Goal: Task Accomplishment & Management: Manage account settings

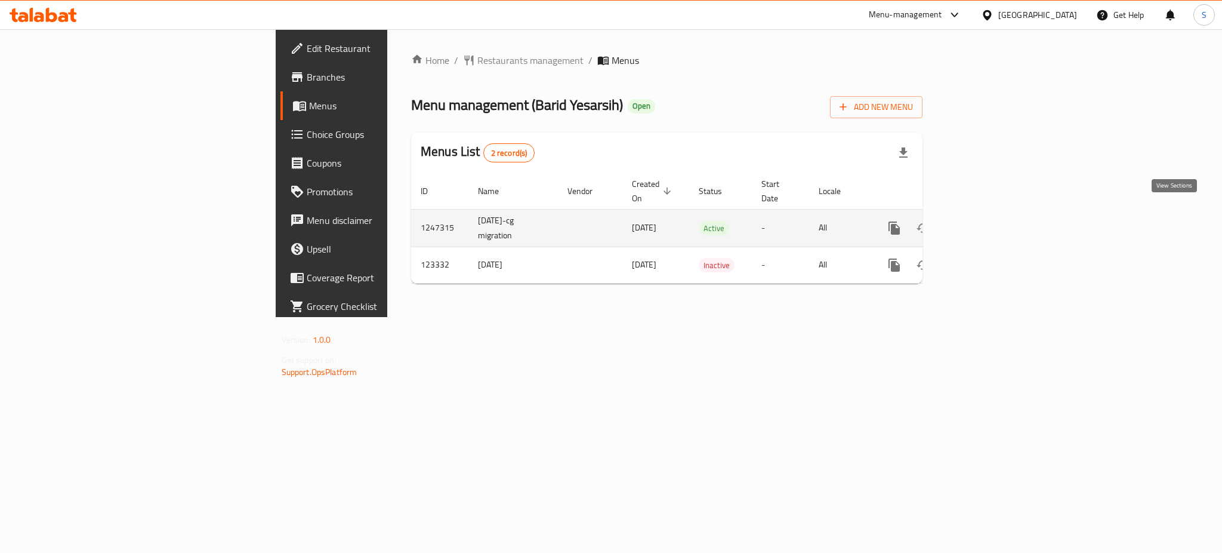
click at [988, 221] on icon "enhanced table" at bounding box center [980, 228] width 14 height 14
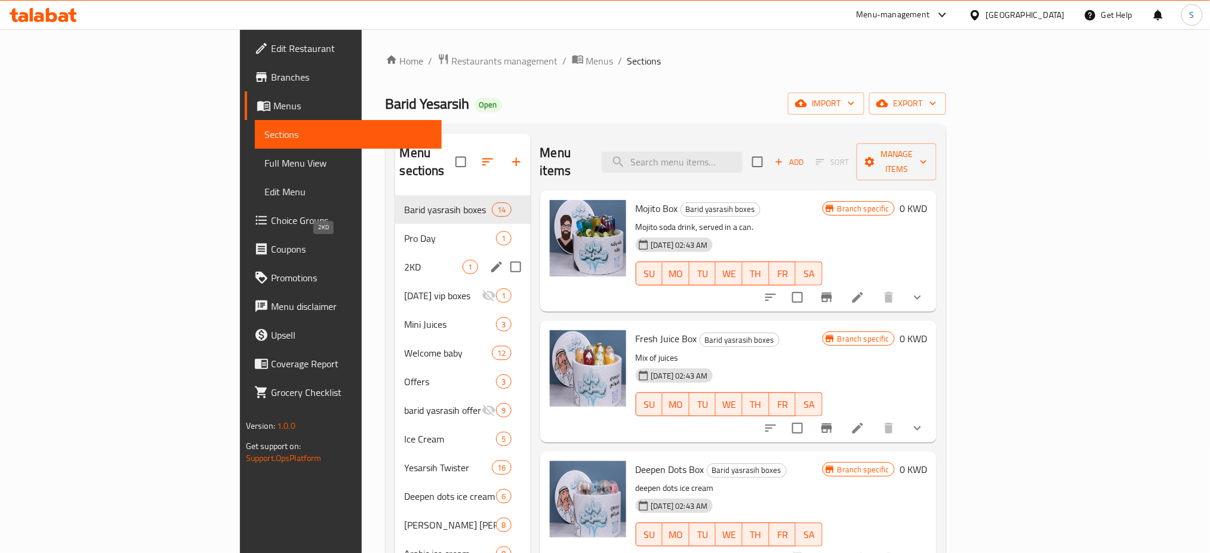
click at [405, 260] on span "2KD" at bounding box center [434, 267] width 58 height 14
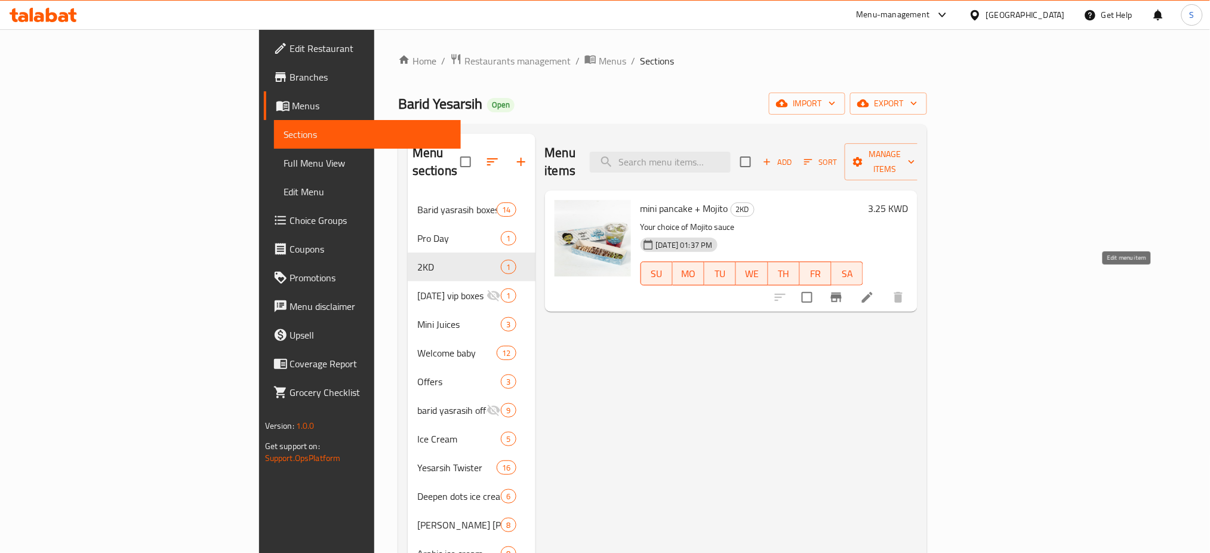
click at [874, 290] on icon at bounding box center [867, 297] width 14 height 14
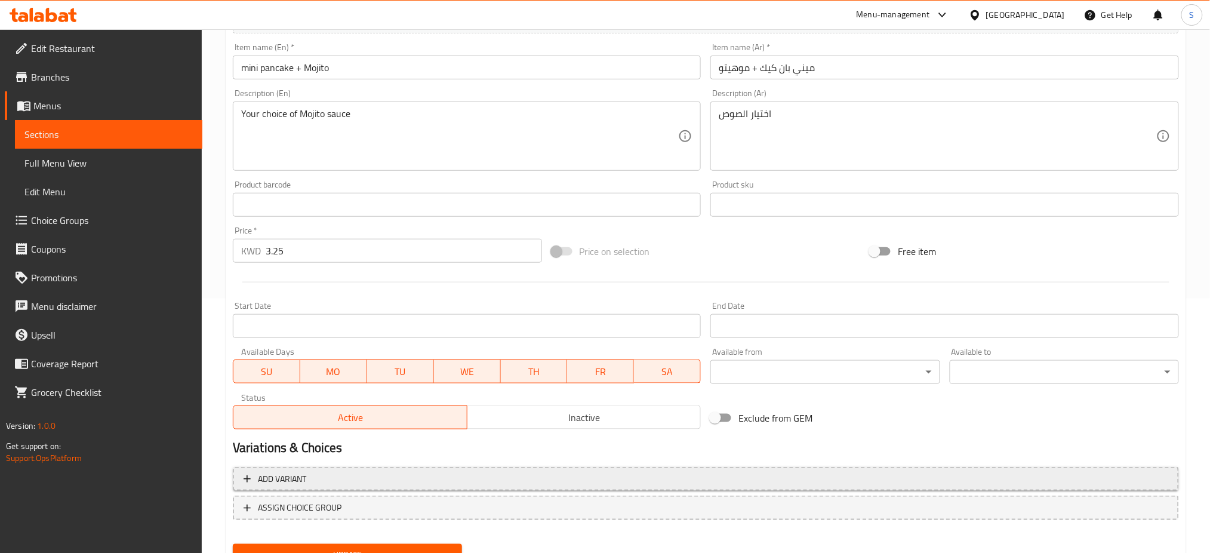
scroll to position [226, 0]
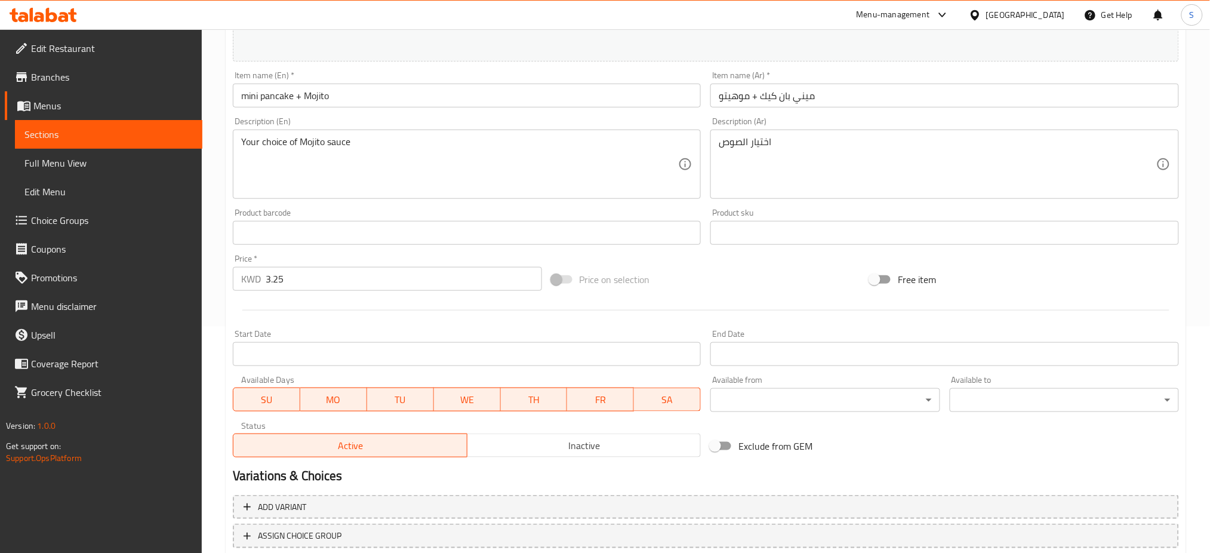
click at [83, 79] on span "Branches" at bounding box center [112, 77] width 162 height 14
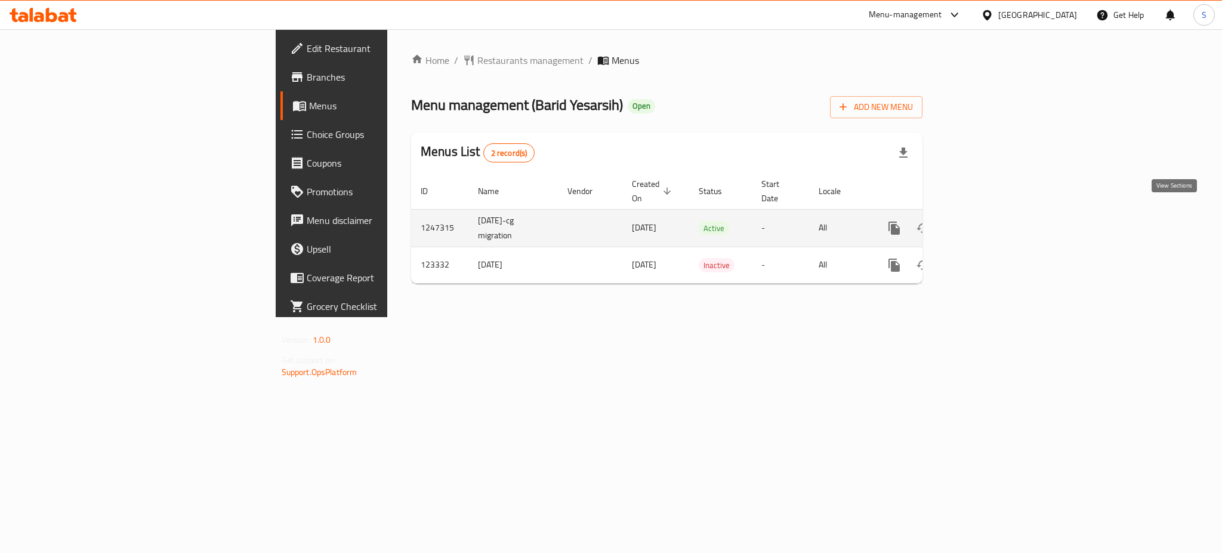
click at [988, 221] on icon "enhanced table" at bounding box center [980, 228] width 14 height 14
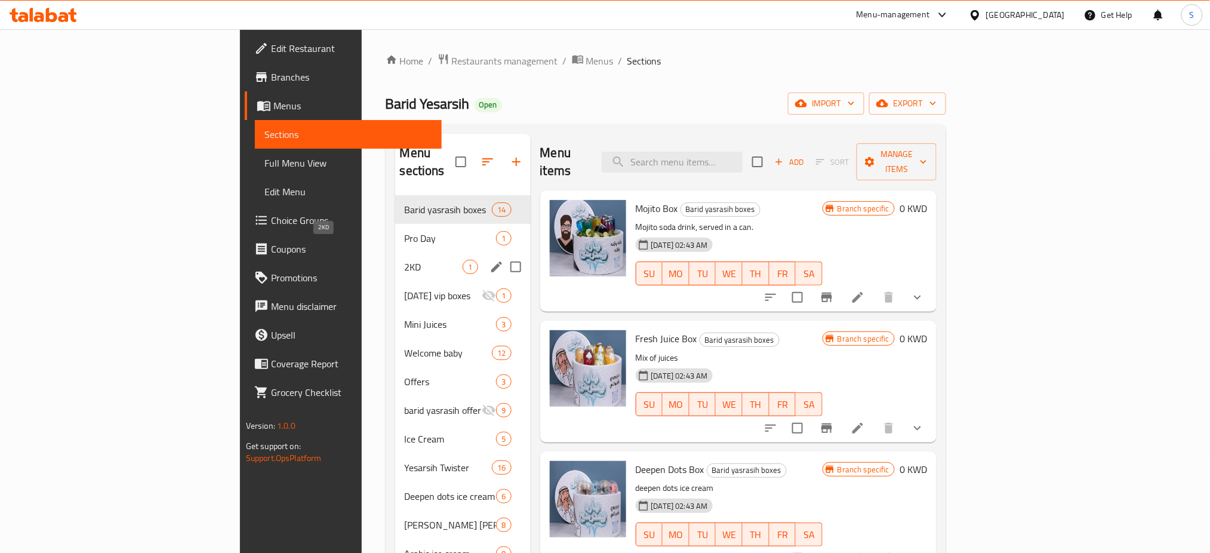
click at [405, 260] on span "2KD" at bounding box center [434, 267] width 58 height 14
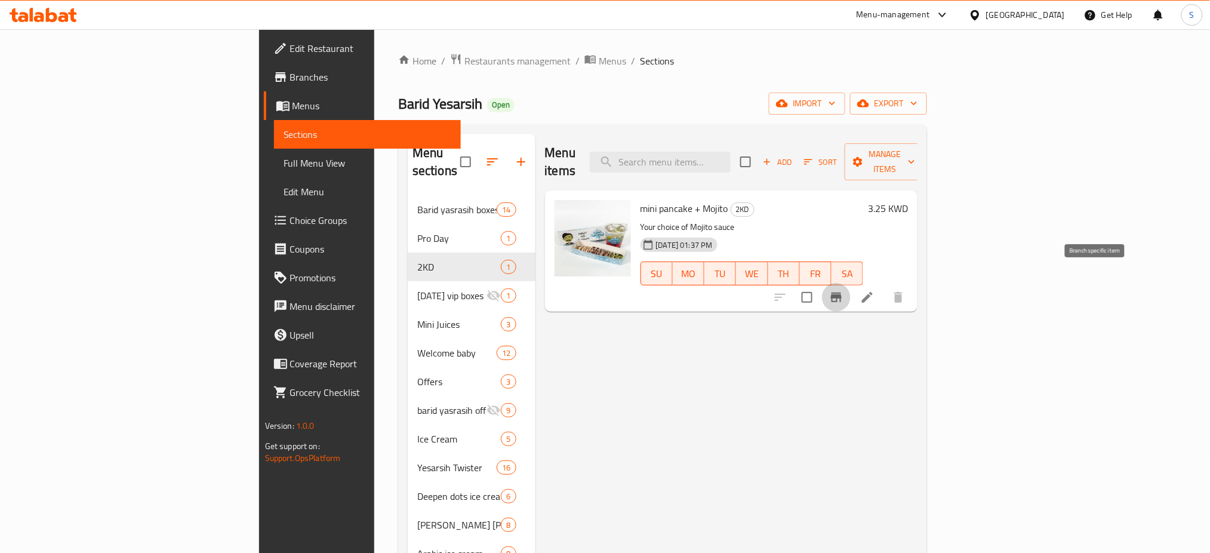
click at [843, 290] on icon "Branch-specific-item" at bounding box center [836, 297] width 14 height 14
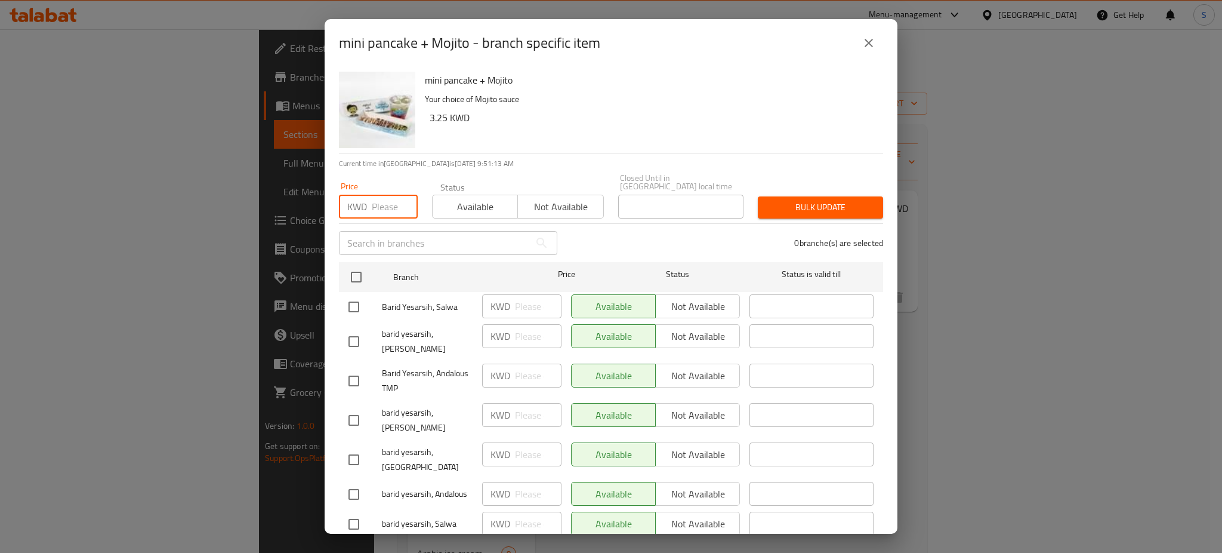
click at [383, 197] on input "number" at bounding box center [395, 207] width 46 height 24
type input "3.25"
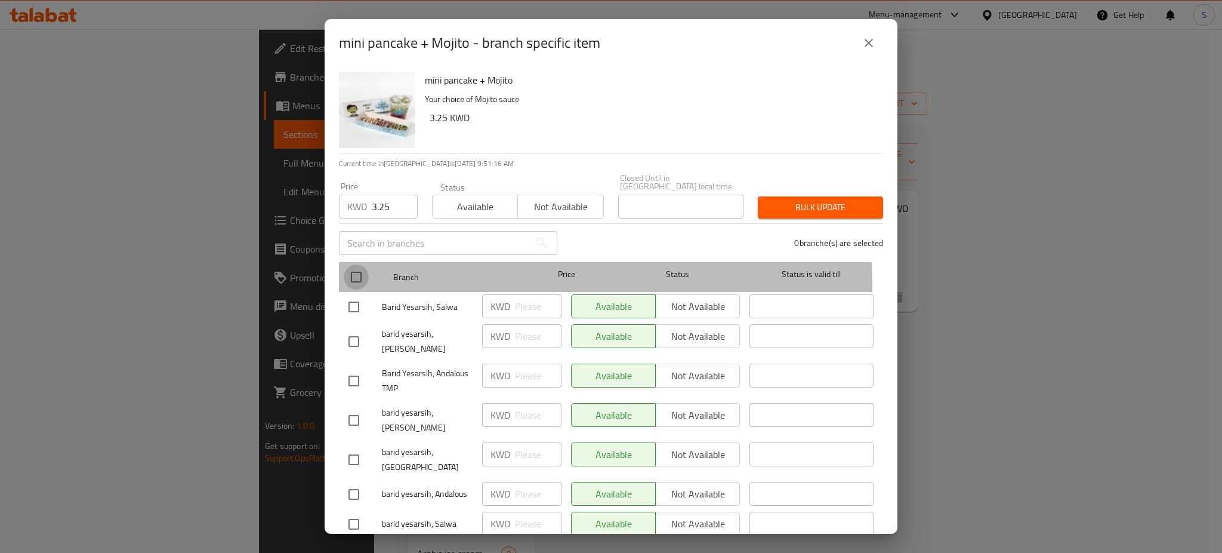
click at [357, 276] on input "checkbox" at bounding box center [356, 276] width 25 height 25
checkbox input "true"
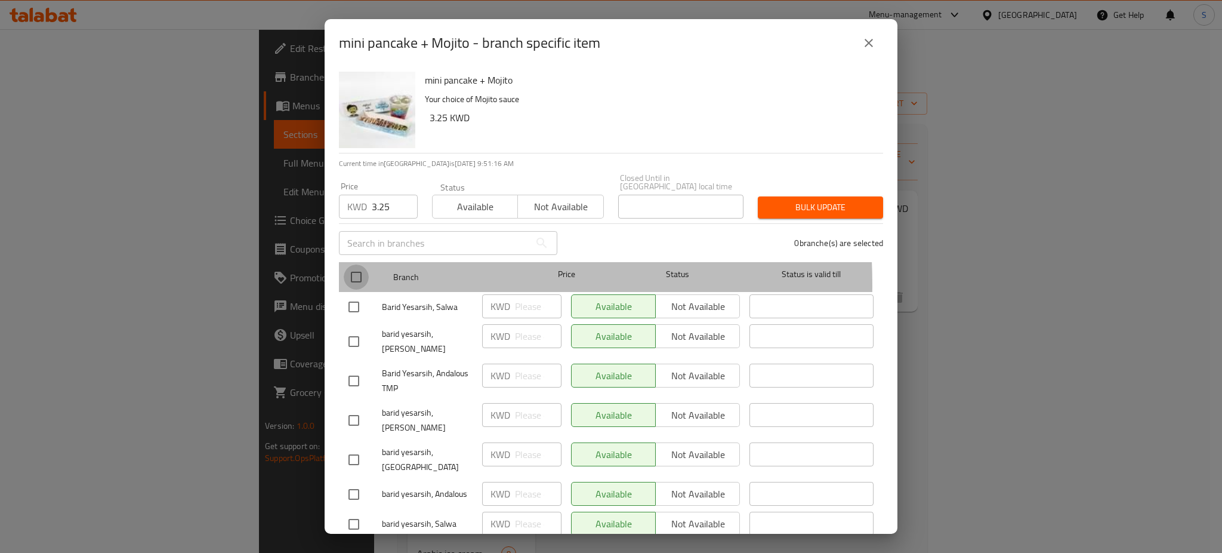
checkbox input "true"
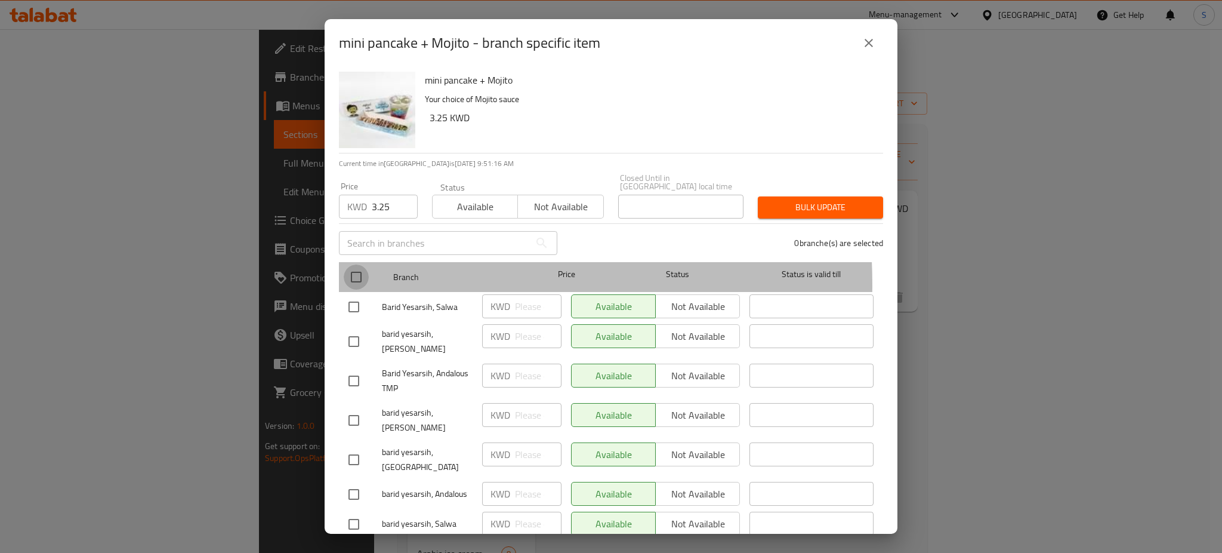
checkbox input "true"
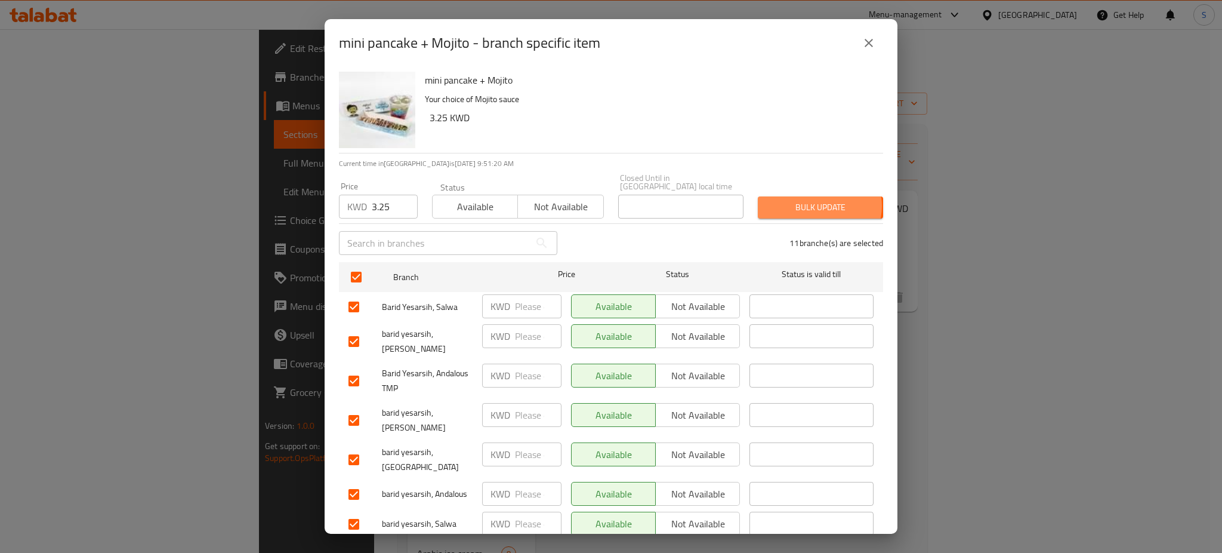
click at [809, 200] on span "Bulk update" at bounding box center [820, 207] width 106 height 15
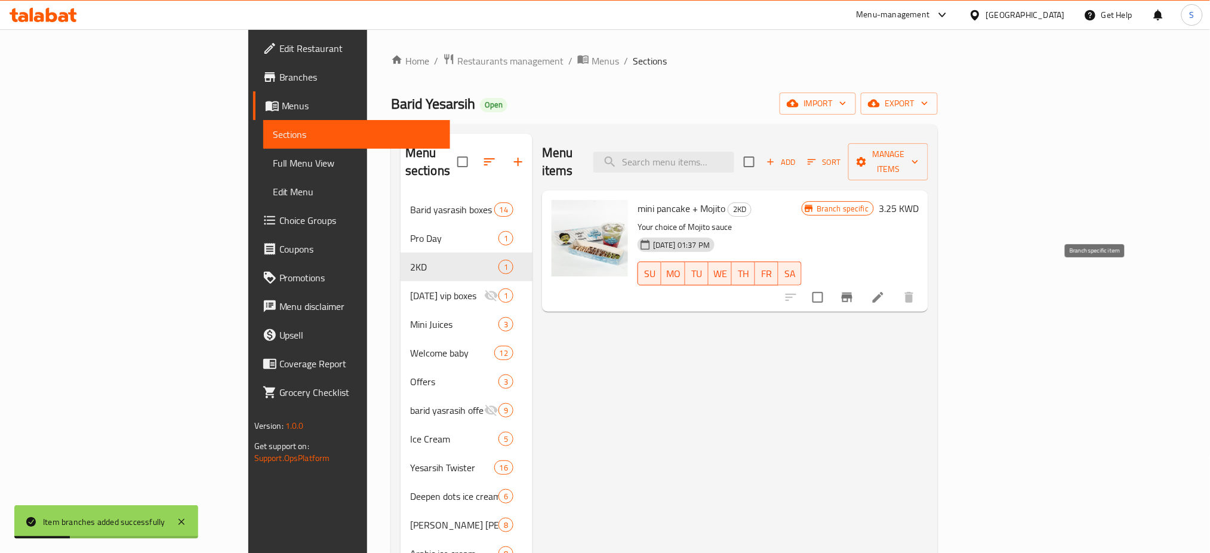
click at [852, 292] on icon "Branch-specific-item" at bounding box center [846, 297] width 11 height 10
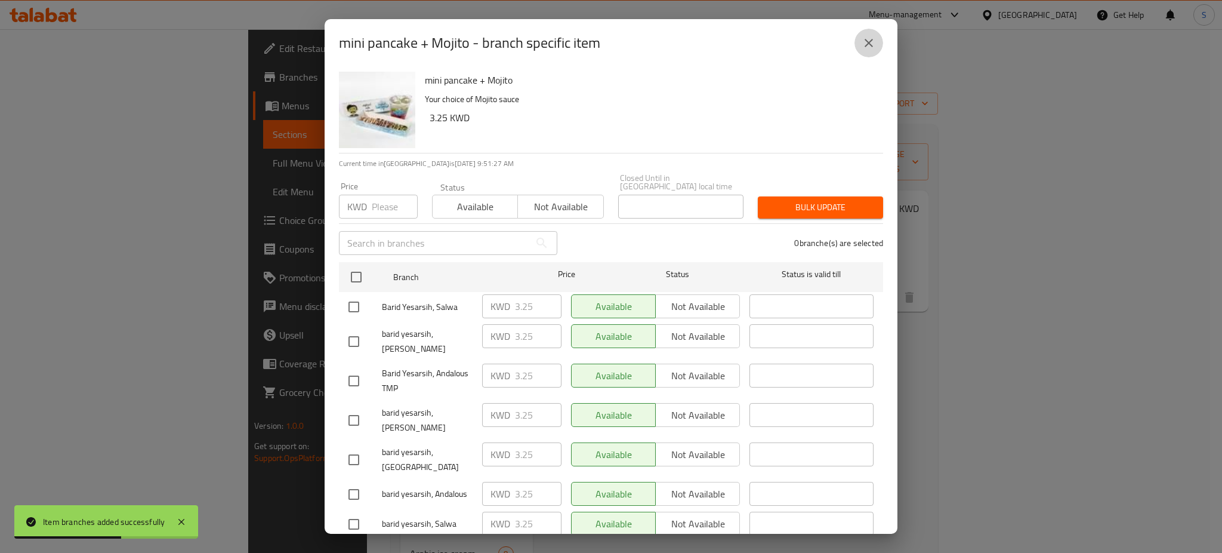
click at [868, 45] on icon "close" at bounding box center [869, 43] width 14 height 14
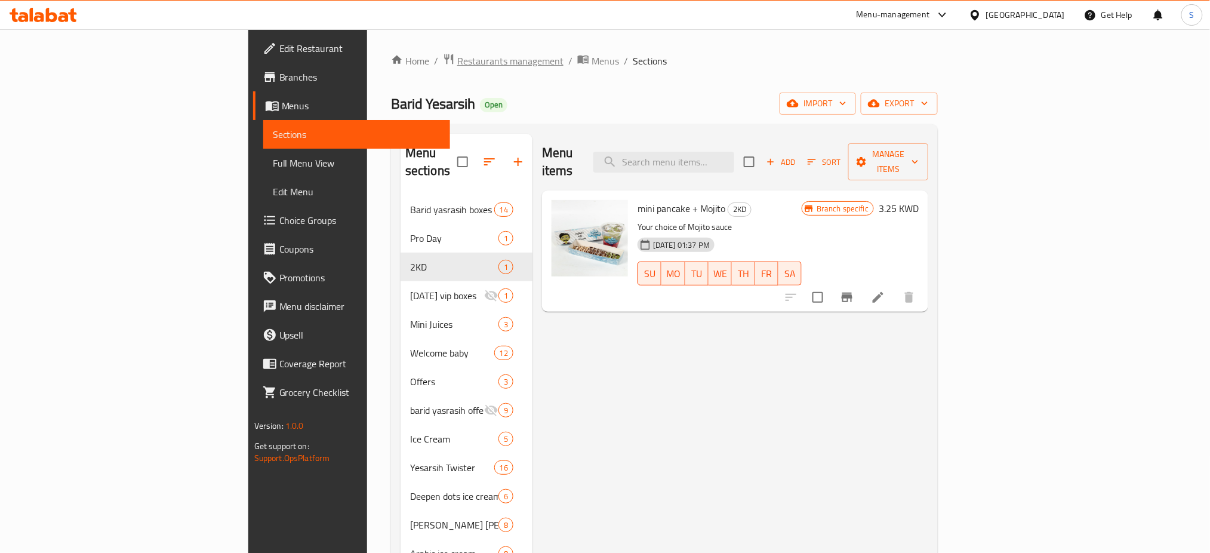
click at [457, 54] on span "Restaurants management" at bounding box center [510, 61] width 106 height 14
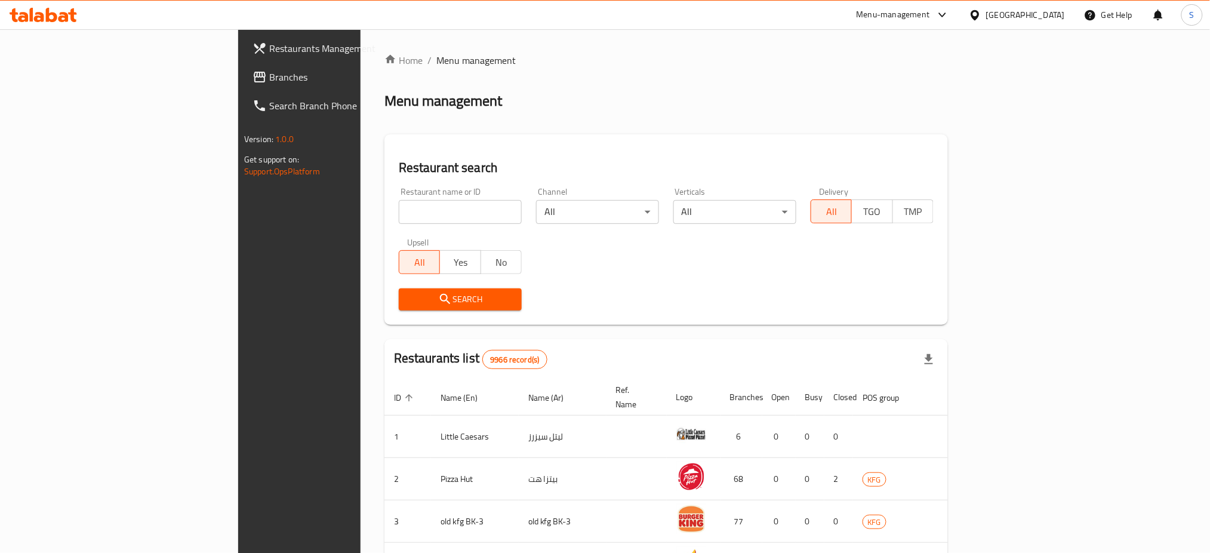
click at [269, 51] on span "Restaurants Management" at bounding box center [350, 48] width 162 height 14
